Goal: Task Accomplishment & Management: Manage account settings

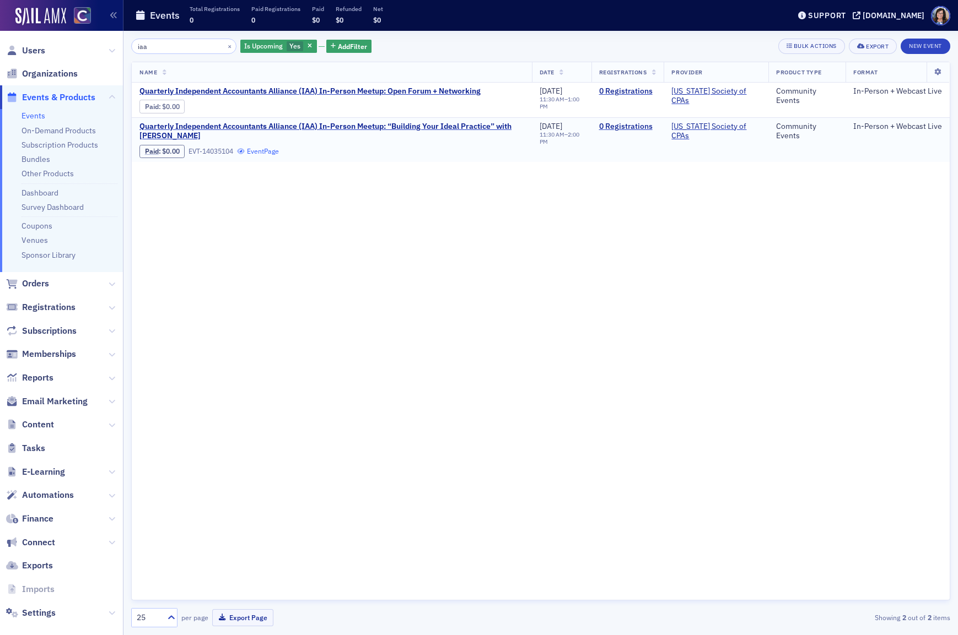
click at [261, 151] on link "Event Page" at bounding box center [258, 151] width 42 height 8
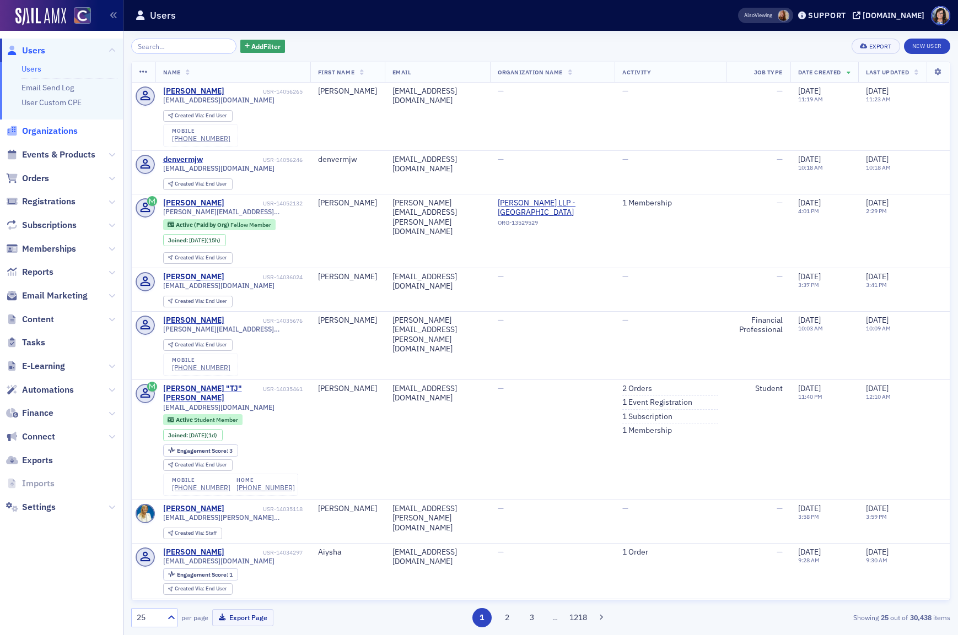
click at [42, 128] on span "Organizations" at bounding box center [50, 131] width 56 height 12
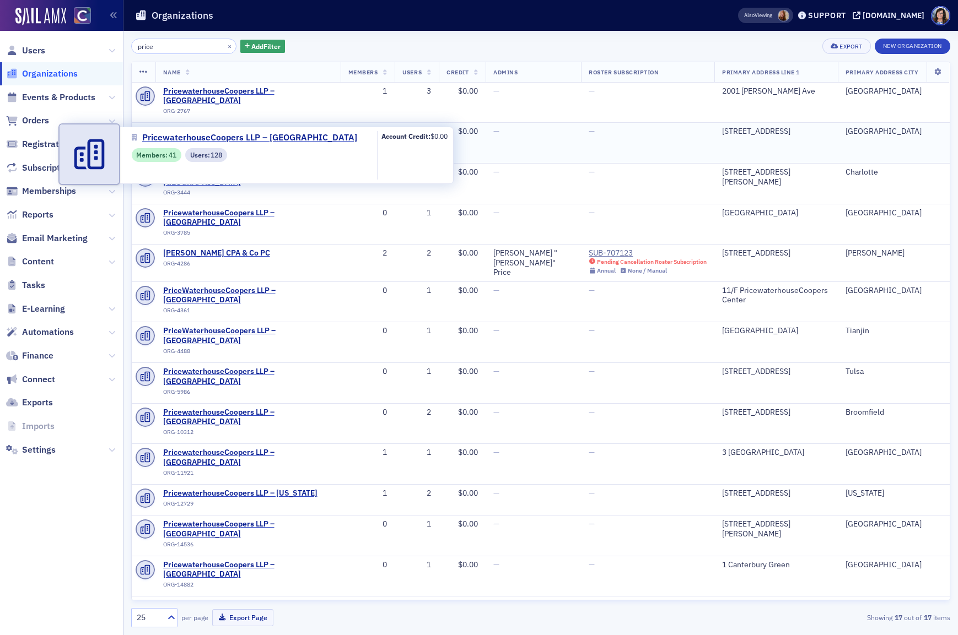
type input "price"
click at [208, 127] on span "PricewaterhouseCoopers LLP – [GEOGRAPHIC_DATA]" at bounding box center [248, 136] width 170 height 19
select select "US"
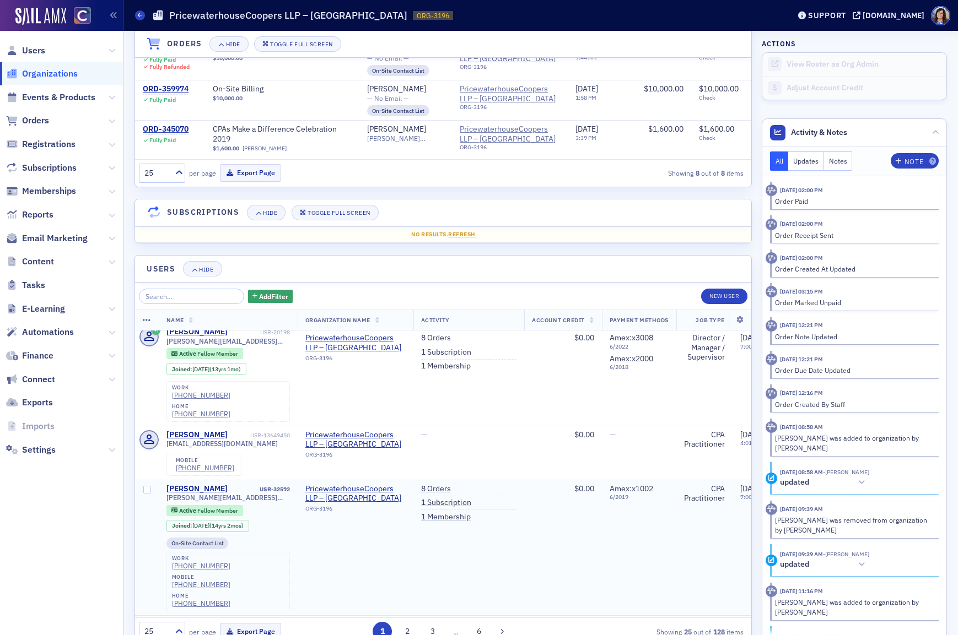
scroll to position [254, 0]
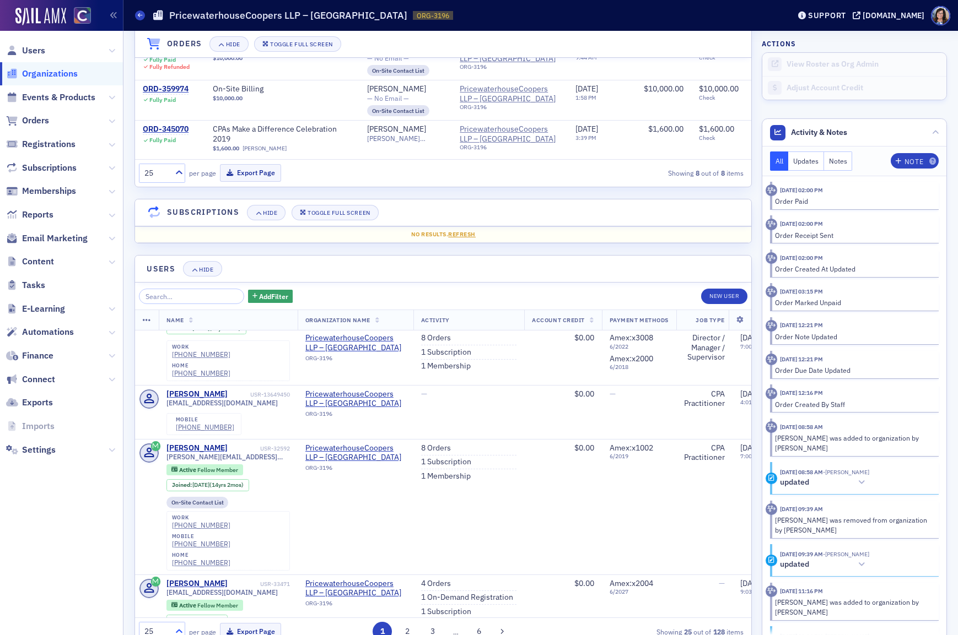
click at [177, 633] on icon at bounding box center [179, 631] width 11 height 11
click at [171, 545] on div "50" at bounding box center [162, 544] width 32 height 12
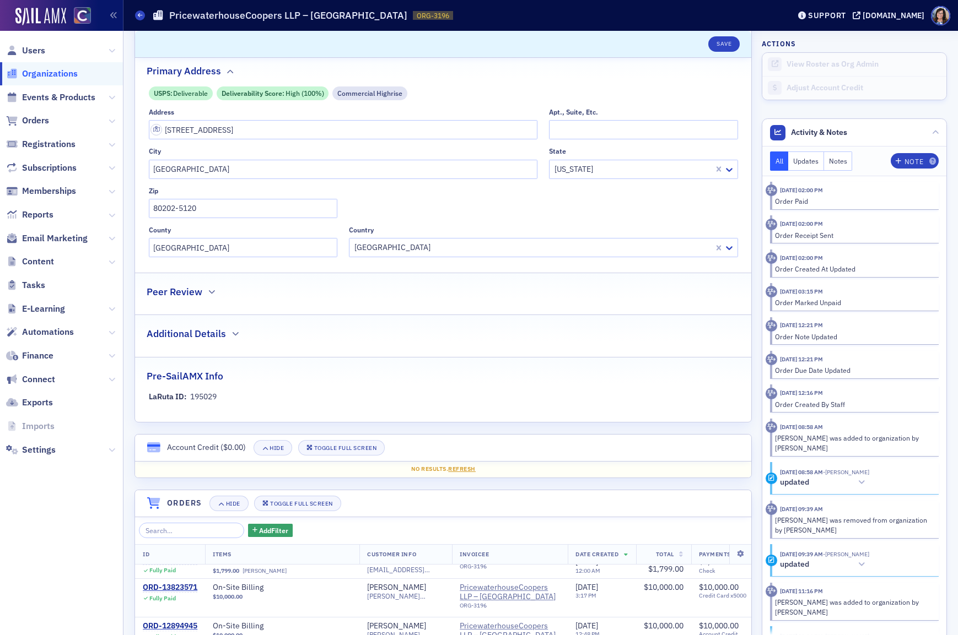
scroll to position [324, 0]
